Goal: Find specific page/section: Find specific page/section

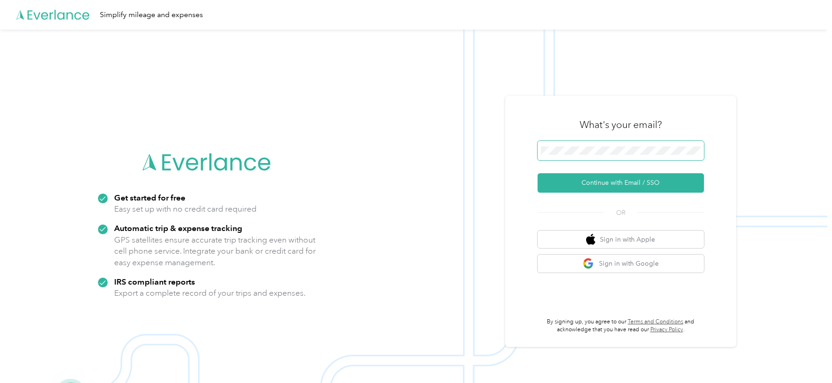
click at [570, 157] on span at bounding box center [621, 150] width 166 height 19
click at [552, 89] on img at bounding box center [414, 221] width 828 height 383
click at [571, 183] on button "Continue with Email / SSO" at bounding box center [621, 182] width 166 height 19
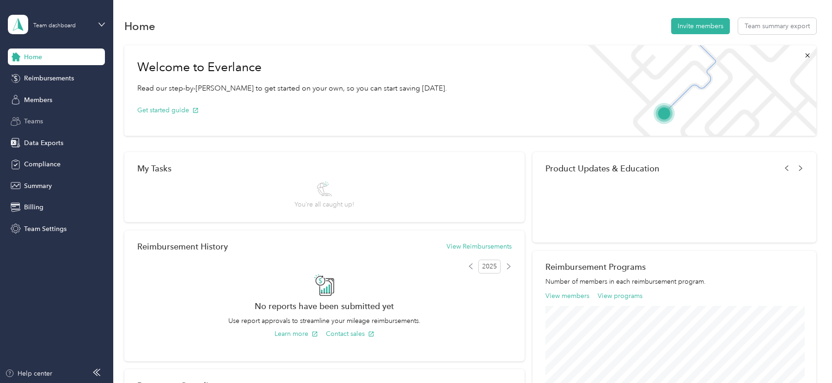
click at [37, 123] on span "Teams" at bounding box center [33, 122] width 19 height 10
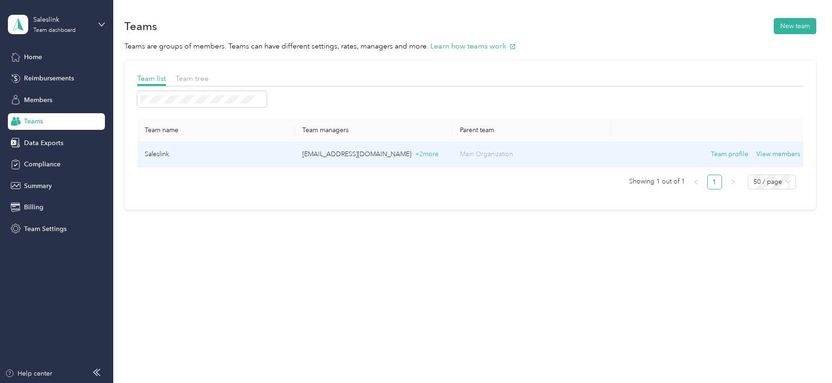
click at [244, 148] on td "Saleslink" at bounding box center [216, 154] width 158 height 25
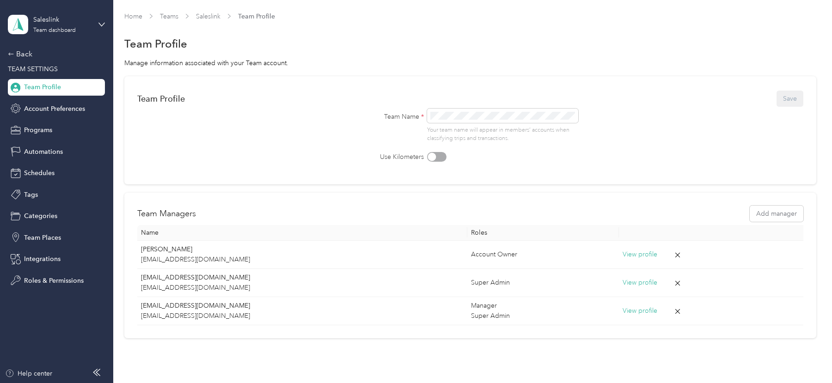
click at [66, 10] on div "Saleslink Team dashboard" at bounding box center [56, 24] width 97 height 32
click at [71, 116] on div "Log out" at bounding box center [105, 117] width 182 height 16
